Goal: Information Seeking & Learning: Learn about a topic

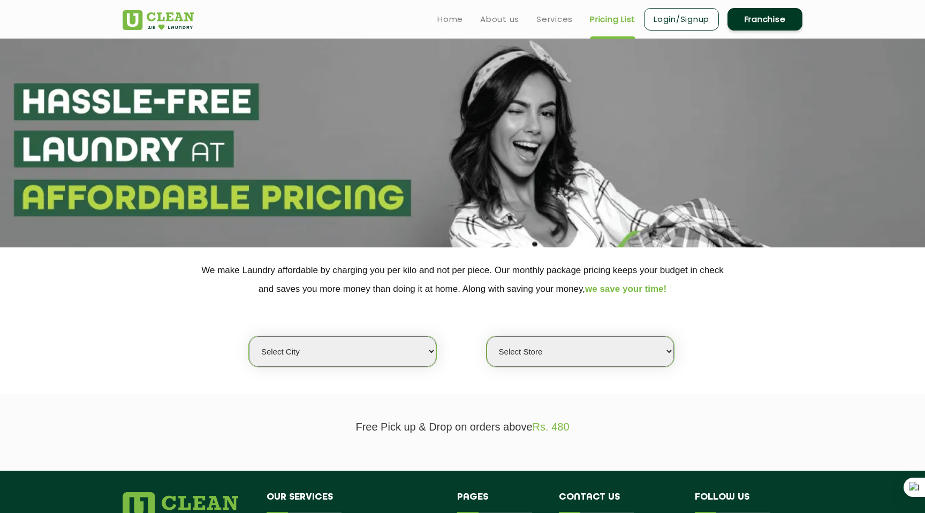
click at [398, 347] on select "Select city [GEOGRAPHIC_DATA] [GEOGRAPHIC_DATA] [GEOGRAPHIC_DATA] [GEOGRAPHIC_D…" at bounding box center [342, 351] width 187 height 31
select select "2"
click at [249, 336] on select "Select city [GEOGRAPHIC_DATA] [GEOGRAPHIC_DATA] [GEOGRAPHIC_DATA] [GEOGRAPHIC_D…" at bounding box center [342, 351] width 187 height 31
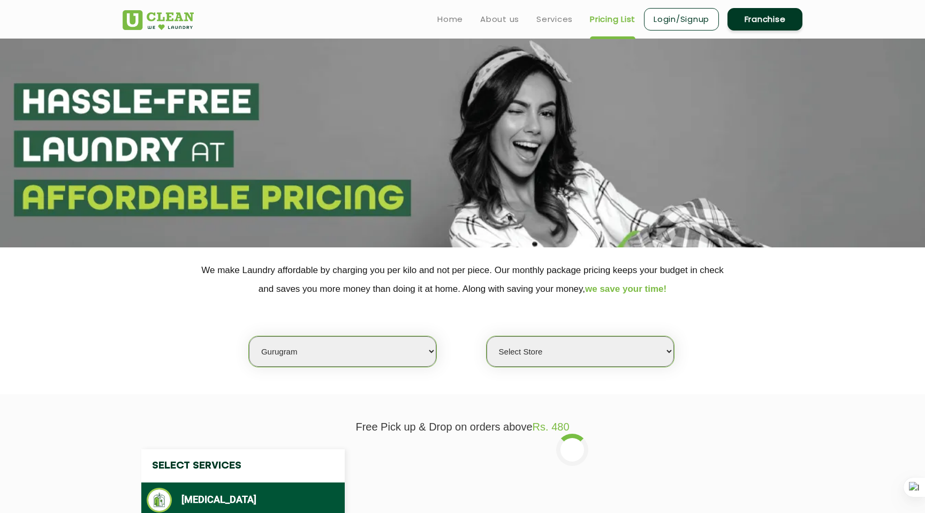
click at [583, 349] on select "Select Store [GEOGRAPHIC_DATA] Sector 66 [GEOGRAPHIC_DATA] Phase [GEOGRAPHIC_DA…" at bounding box center [580, 351] width 187 height 31
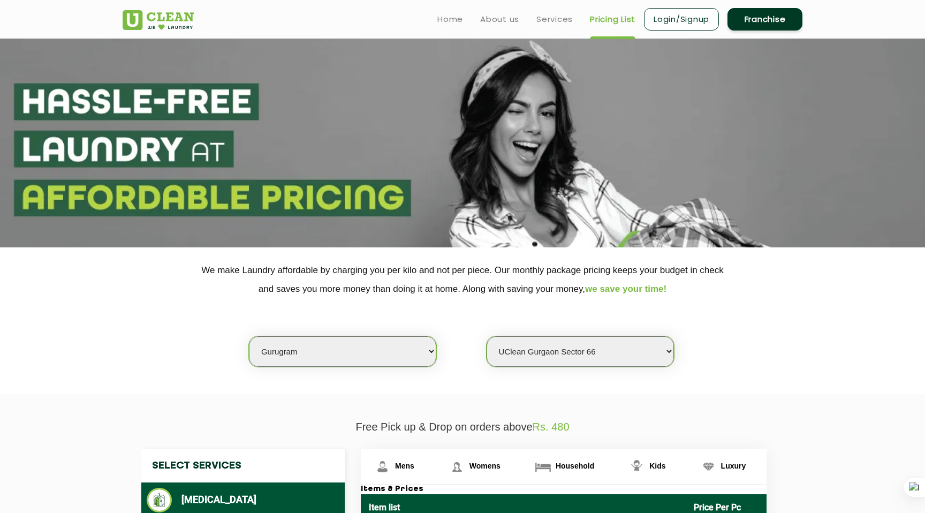
click at [487, 336] on select "Select Store [GEOGRAPHIC_DATA] Sector 66 [GEOGRAPHIC_DATA] Phase [GEOGRAPHIC_DA…" at bounding box center [580, 351] width 187 height 31
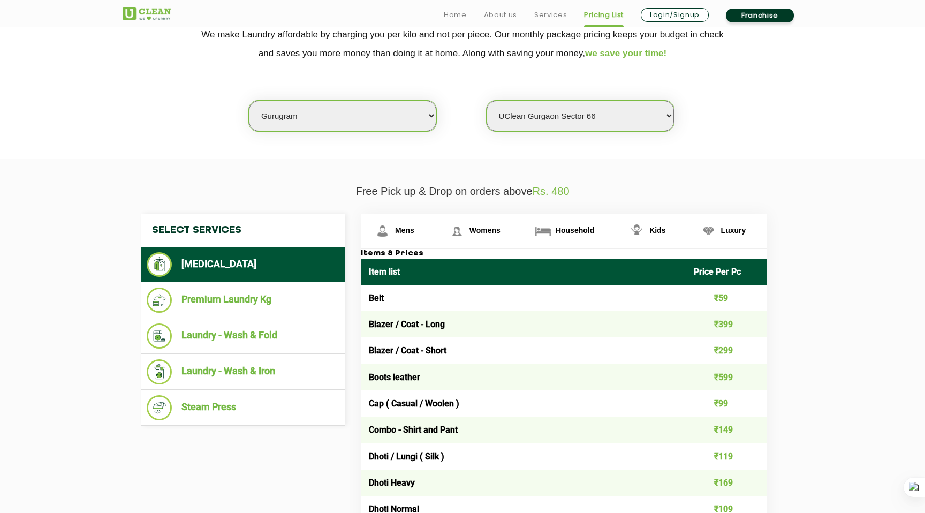
scroll to position [289, 0]
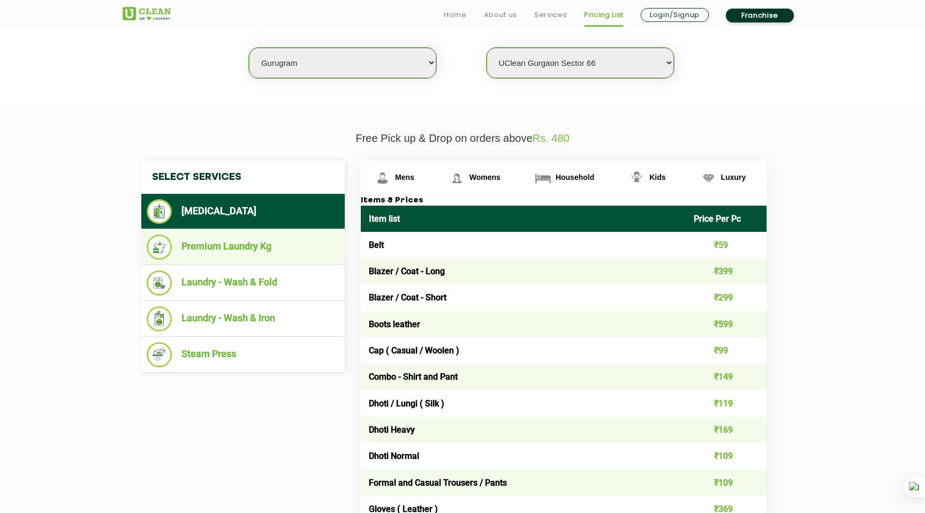
click at [268, 239] on li "Premium Laundry Kg" at bounding box center [243, 247] width 193 height 25
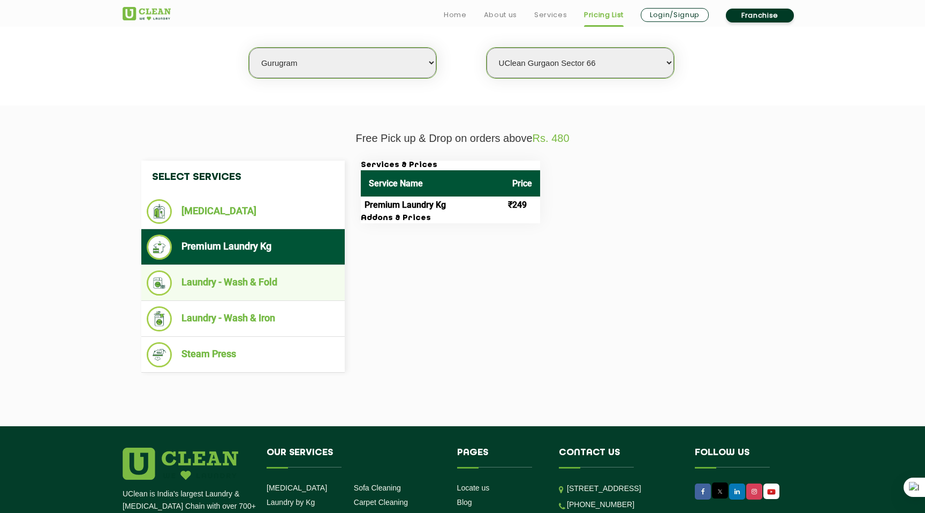
click at [266, 288] on li "Laundry - Wash & Fold" at bounding box center [243, 282] width 193 height 25
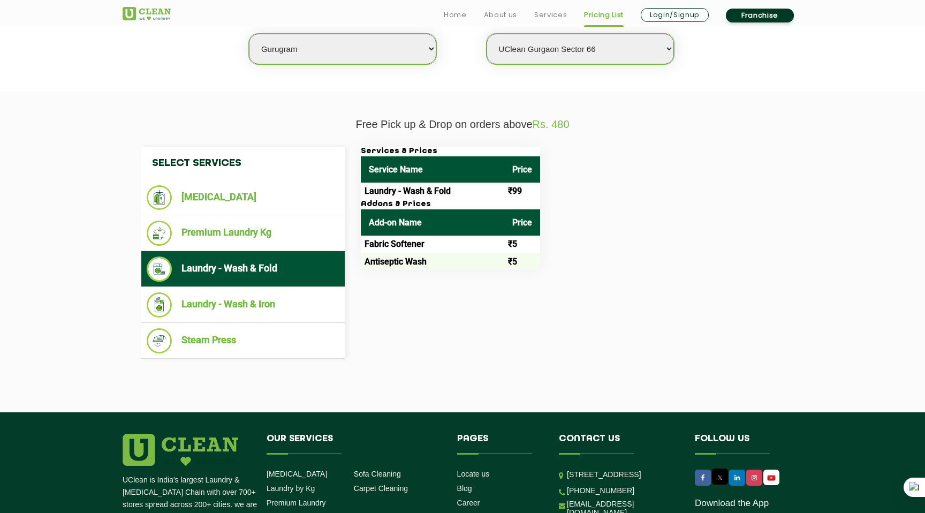
scroll to position [306, 0]
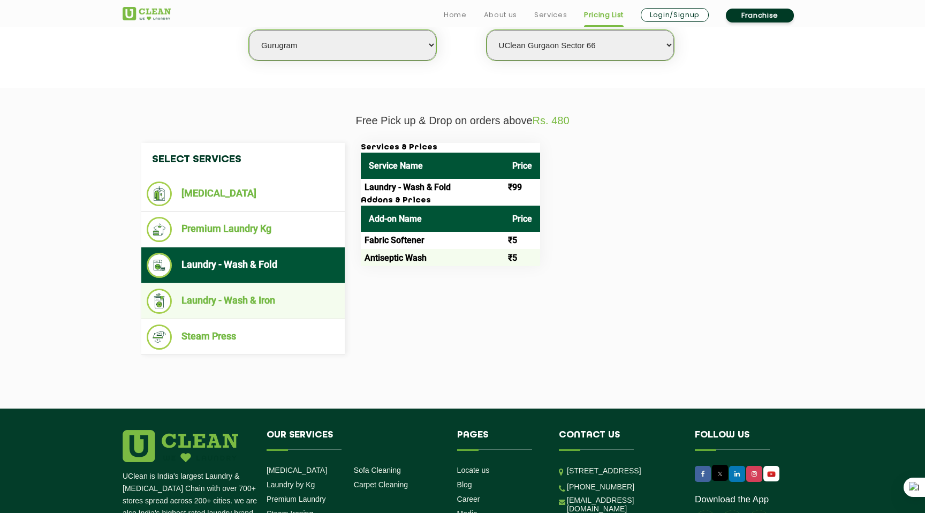
click at [282, 314] on ul "Laundry - Wash & Iron" at bounding box center [242, 301] width 203 height 36
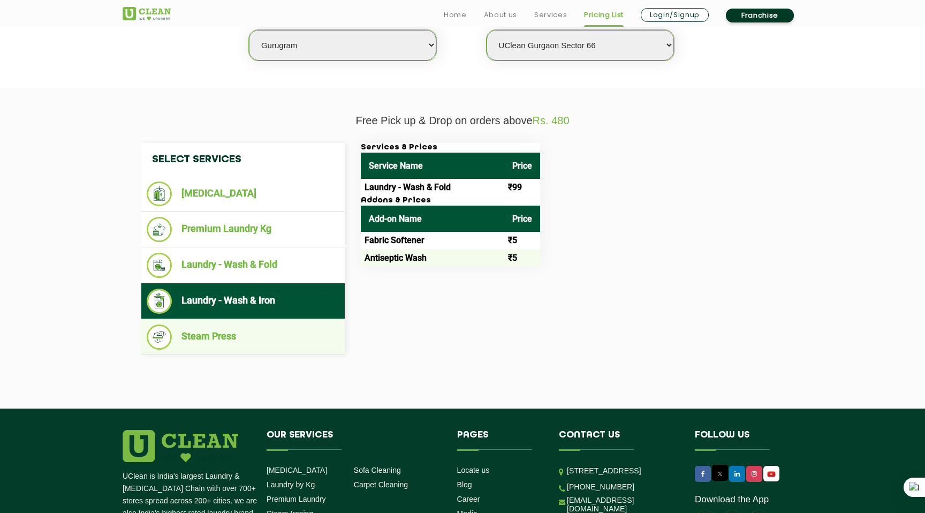
click at [278, 335] on li "Steam Press" at bounding box center [243, 336] width 193 height 25
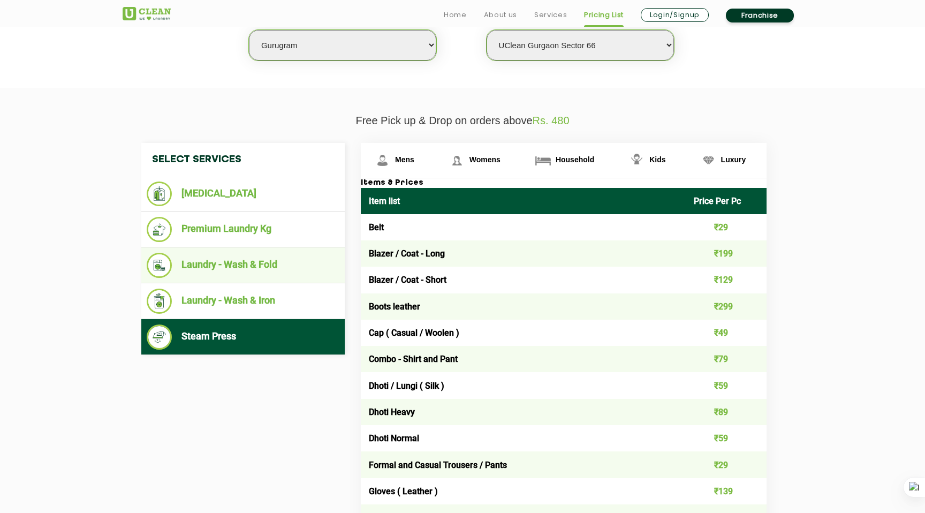
click at [276, 270] on li "Laundry - Wash & Fold" at bounding box center [243, 265] width 193 height 25
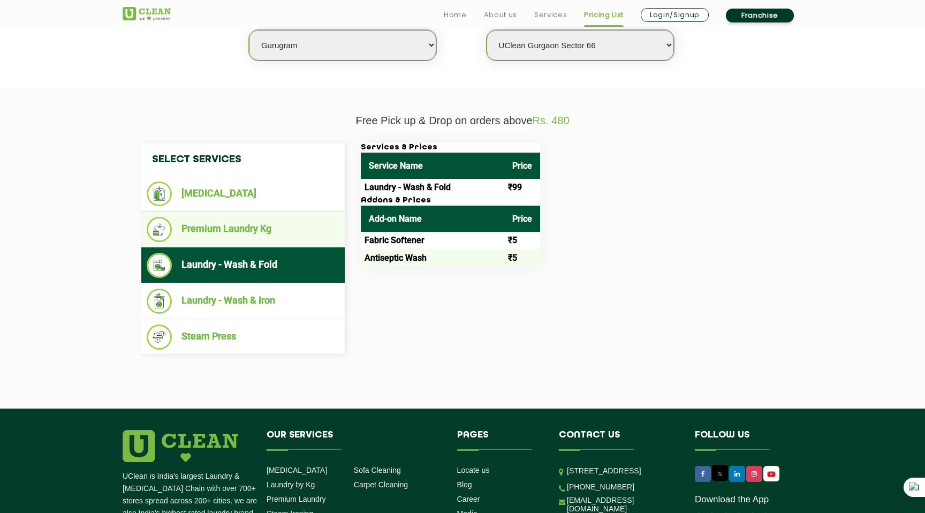
click at [281, 229] on li "Premium Laundry Kg" at bounding box center [243, 229] width 193 height 25
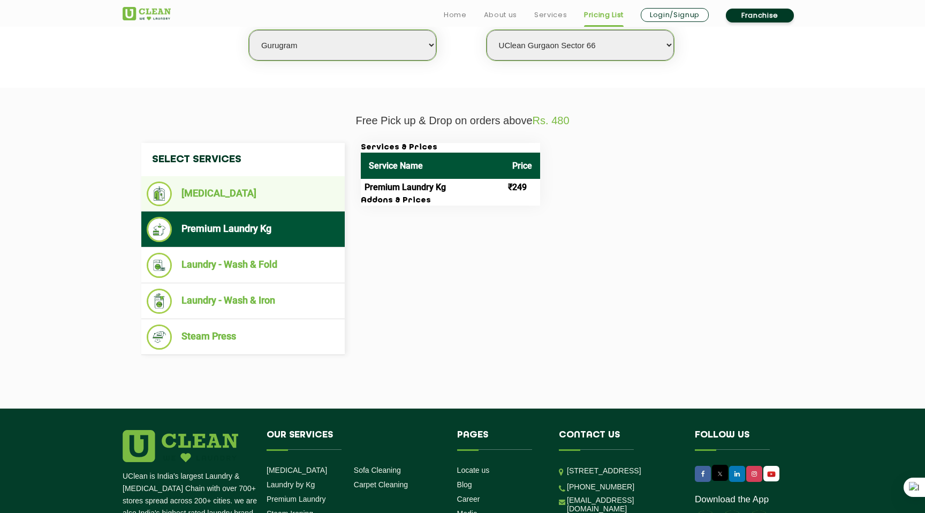
click at [285, 191] on li "[MEDICAL_DATA]" at bounding box center [243, 194] width 193 height 25
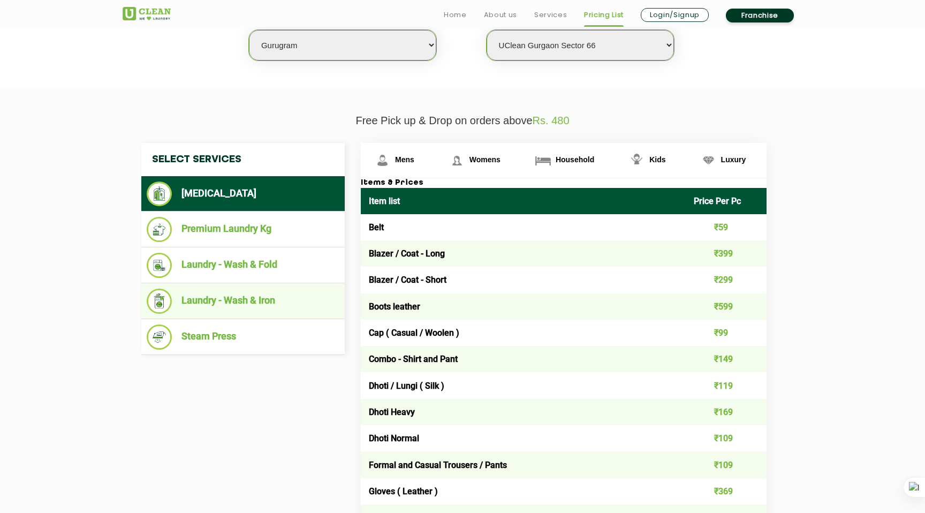
click at [258, 318] on ul "Laundry - Wash & Iron" at bounding box center [242, 301] width 203 height 36
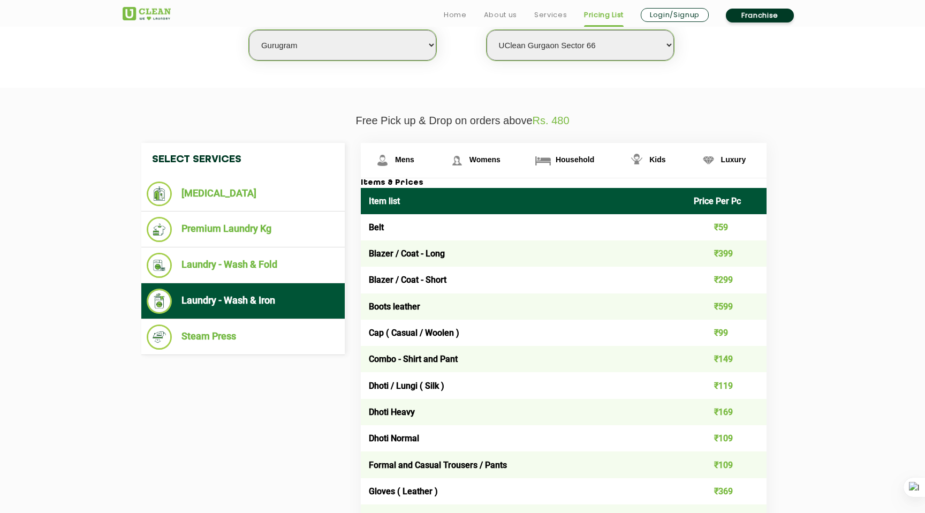
click at [582, 53] on select "Select Store [GEOGRAPHIC_DATA] Sector 66 [GEOGRAPHIC_DATA] Phase [GEOGRAPHIC_DA…" at bounding box center [580, 45] width 187 height 31
select select "485"
click at [487, 30] on select "Select Store [GEOGRAPHIC_DATA] Sector 66 [GEOGRAPHIC_DATA] Phase [GEOGRAPHIC_DA…" at bounding box center [580, 45] width 187 height 31
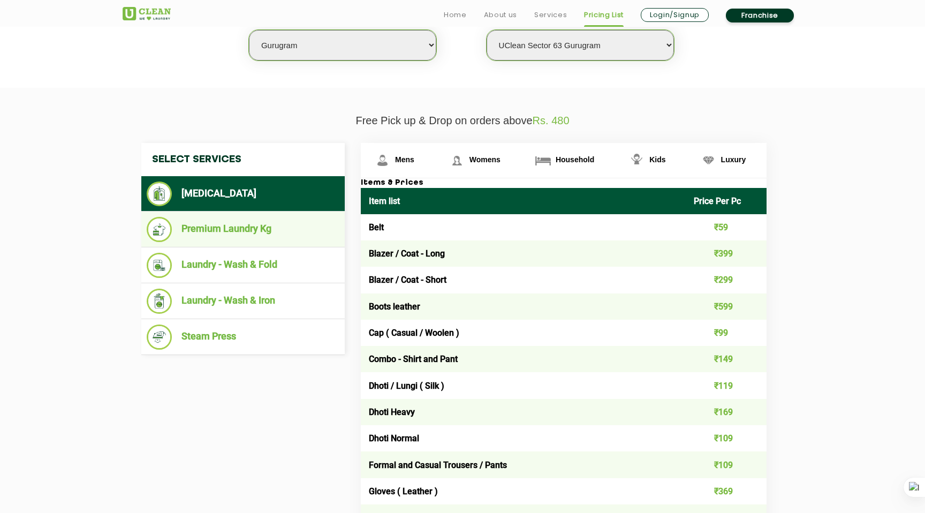
click at [233, 246] on ul "Premium Laundry Kg" at bounding box center [242, 229] width 203 height 36
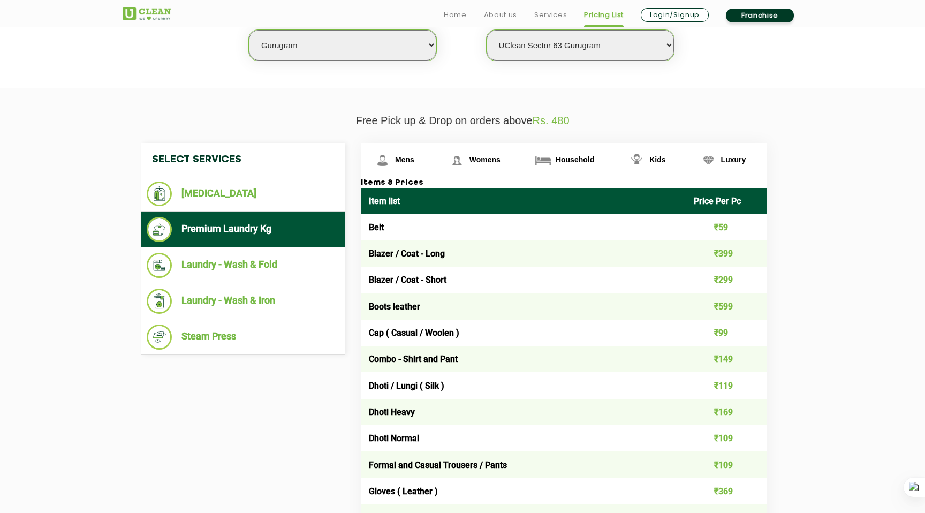
click at [255, 229] on li "Premium Laundry Kg" at bounding box center [243, 229] width 193 height 25
